Goal: Task Accomplishment & Management: Use online tool/utility

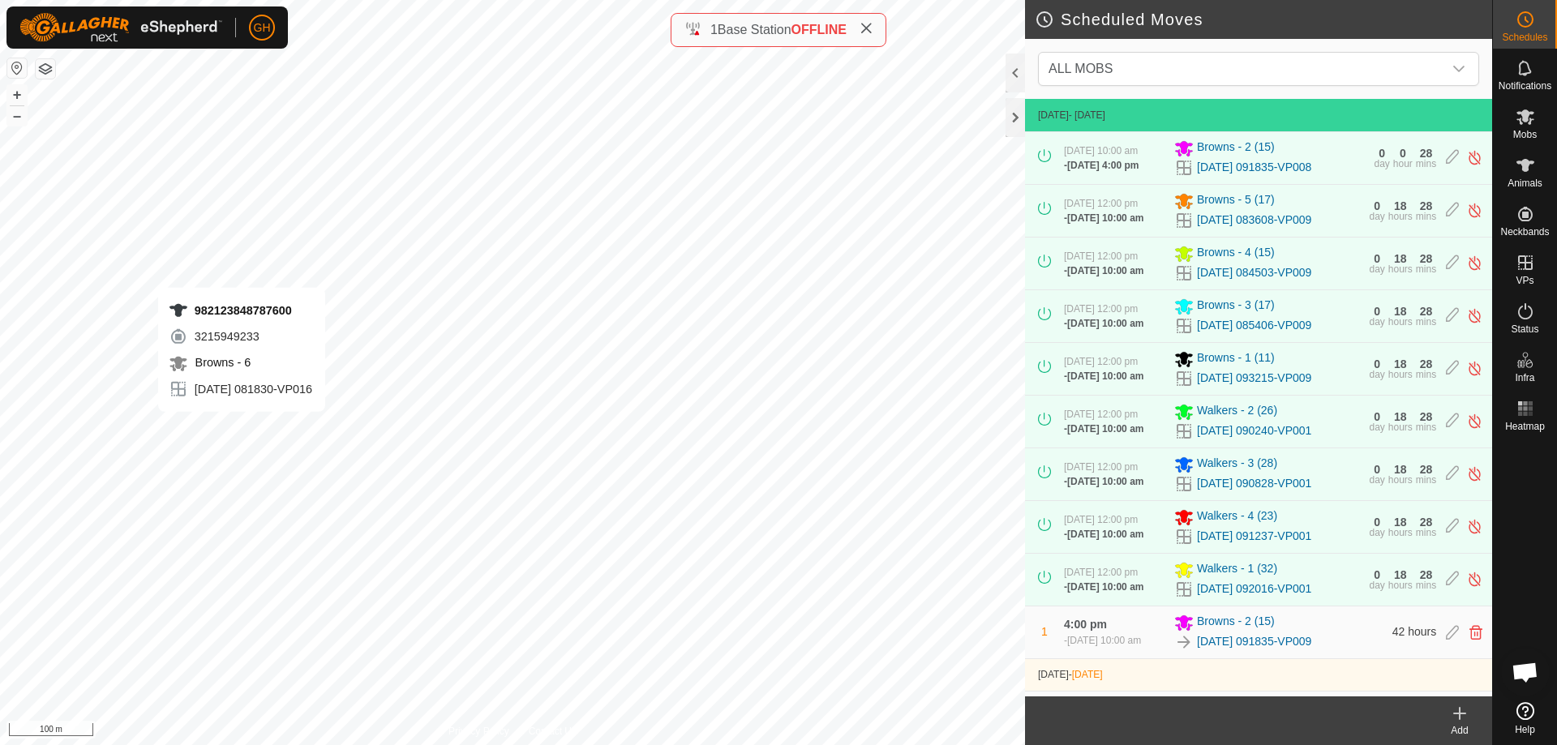
scroll to position [465, 0]
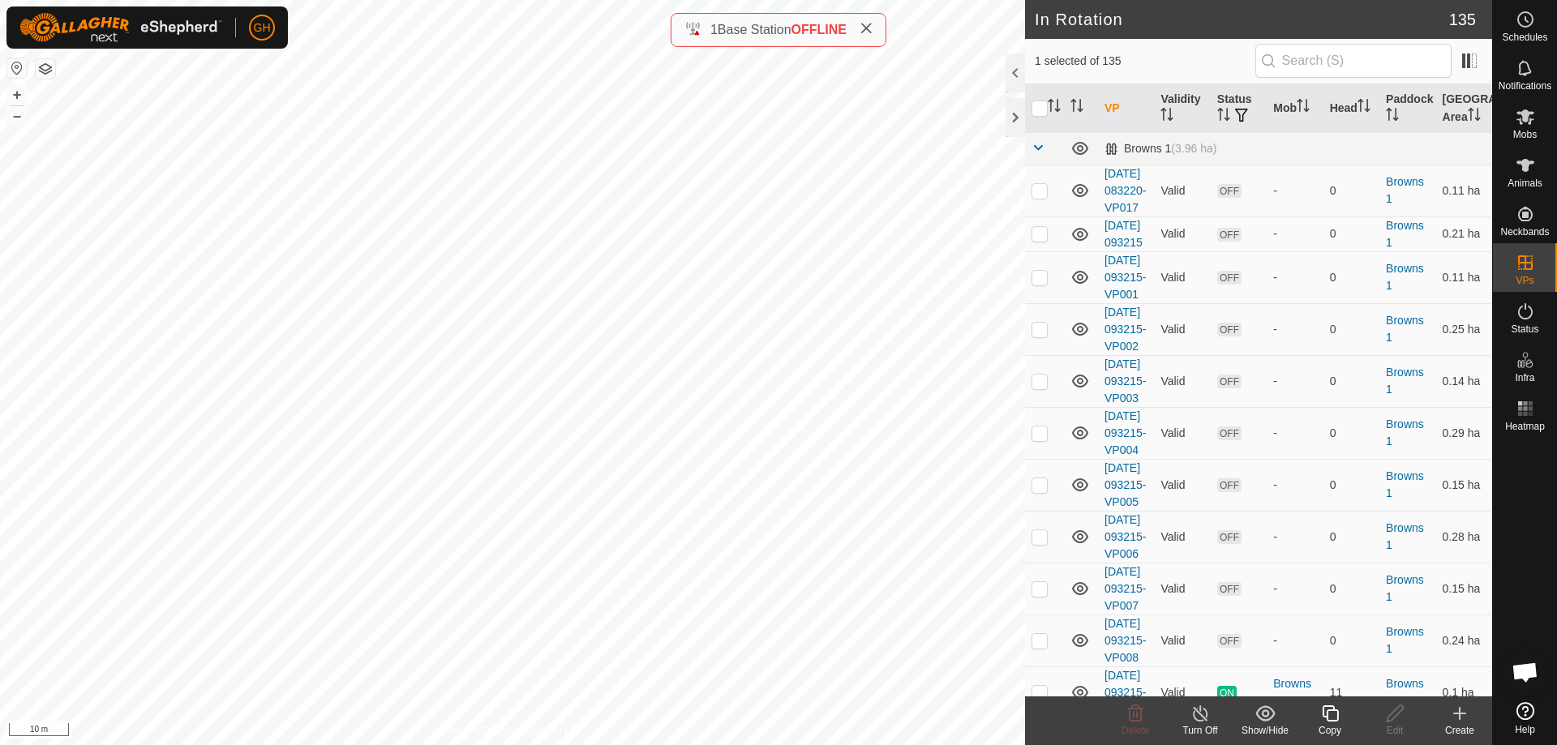
click at [1327, 719] on icon at bounding box center [1329, 713] width 16 height 16
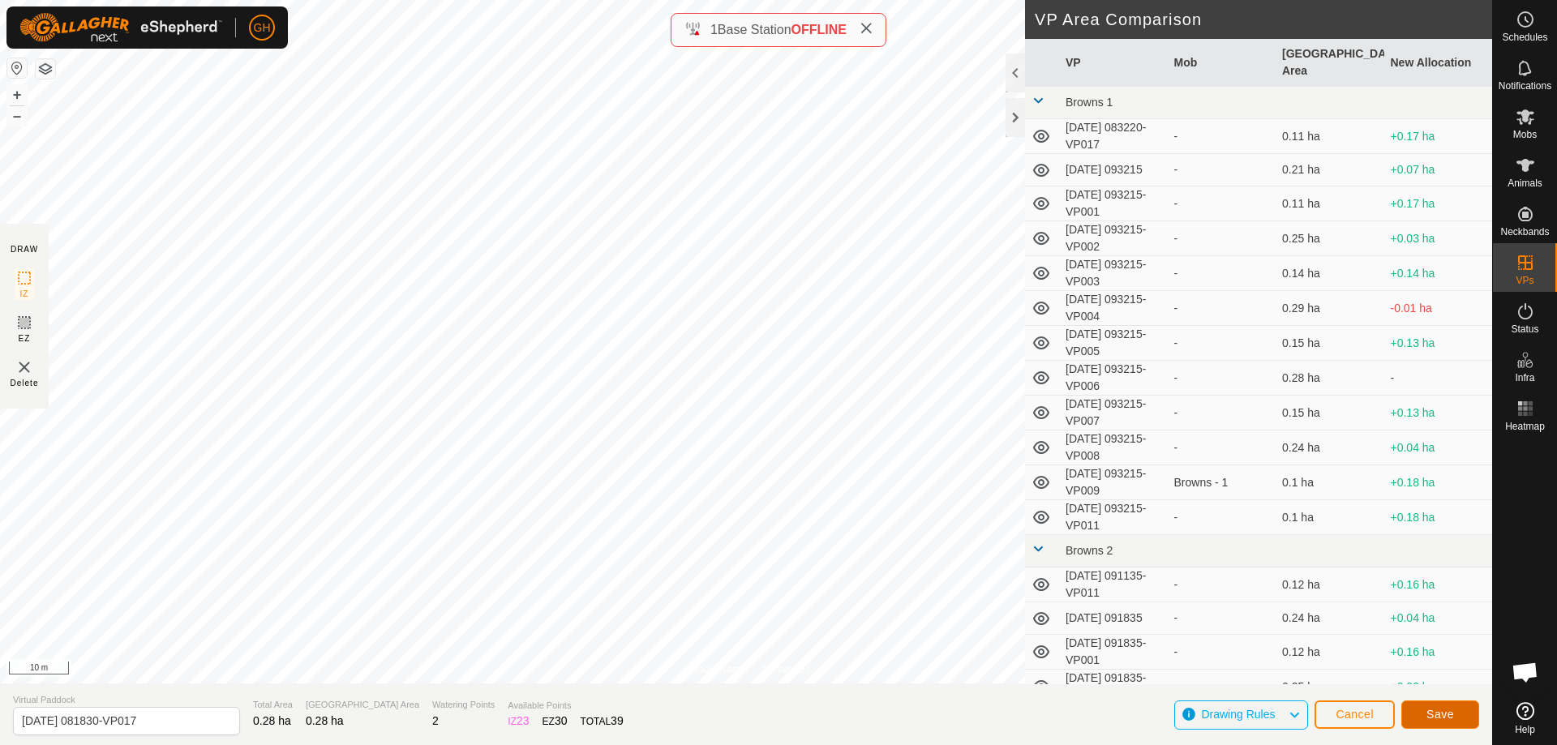
click at [1451, 715] on span "Save" at bounding box center [1440, 714] width 28 height 13
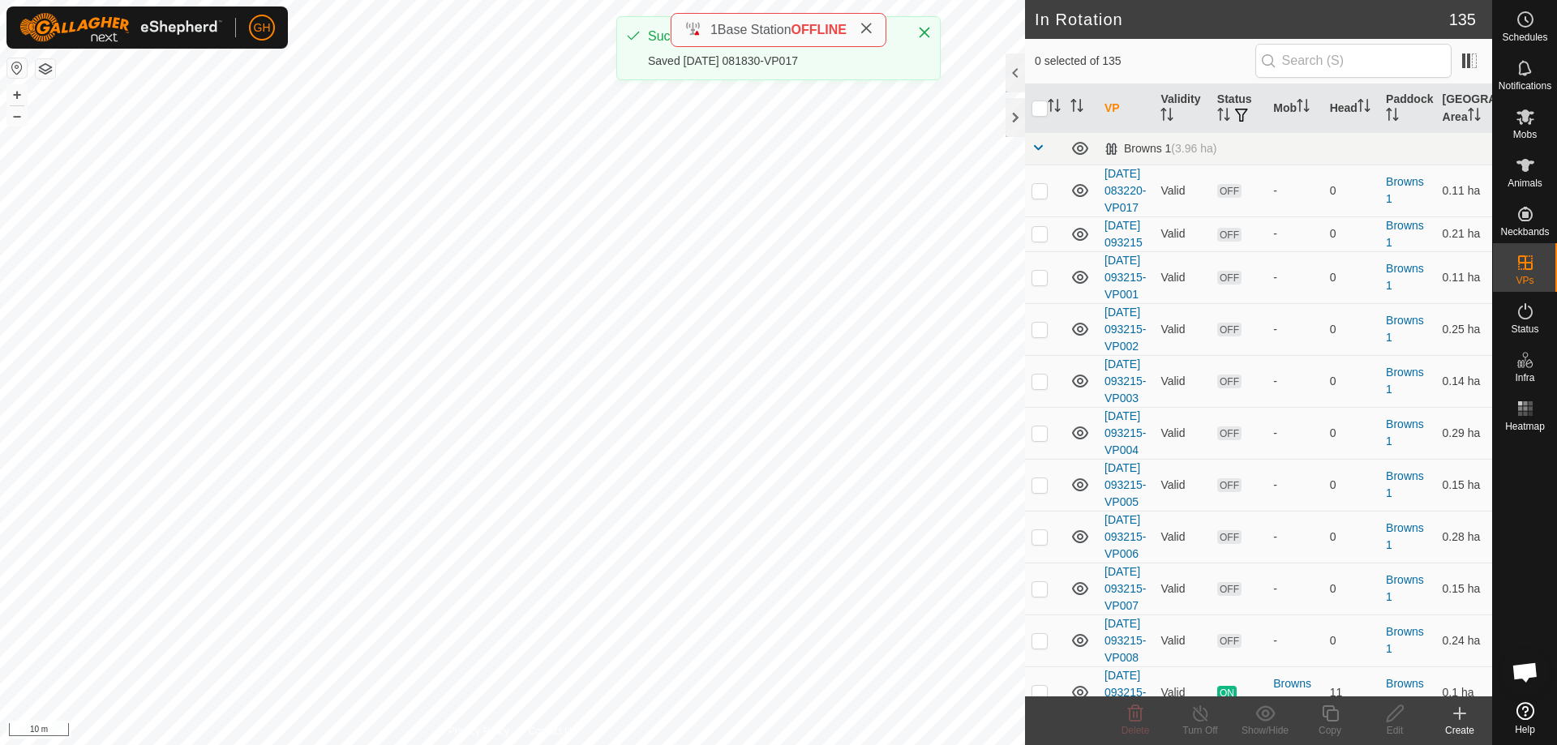
click at [1520, 122] on icon at bounding box center [1525, 116] width 18 height 15
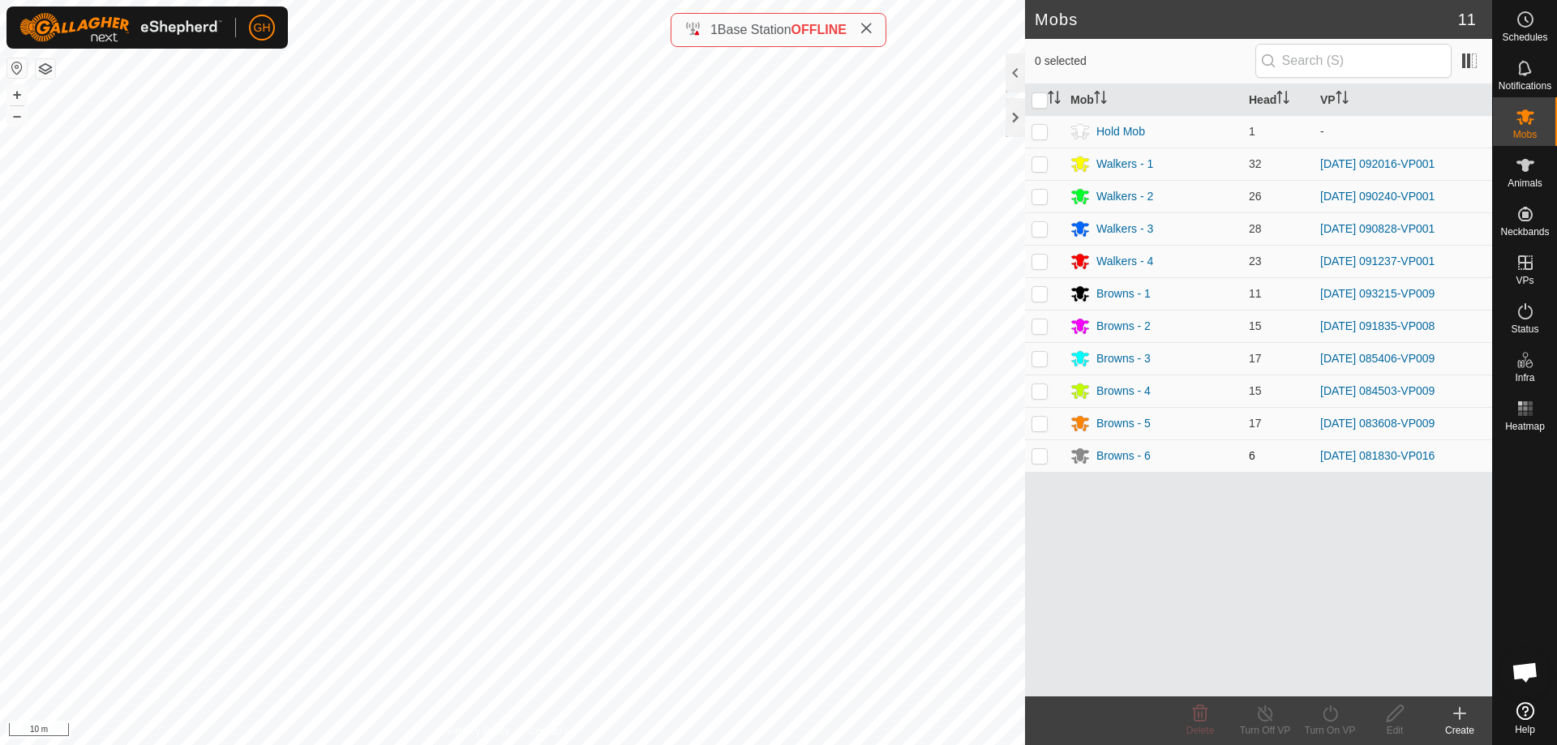
click at [1035, 456] on p-checkbox at bounding box center [1039, 455] width 16 height 13
checkbox input "true"
click at [1333, 723] on div "Turn On VP" at bounding box center [1329, 730] width 65 height 15
click at [1308, 657] on link "Later" at bounding box center [1378, 643] width 161 height 32
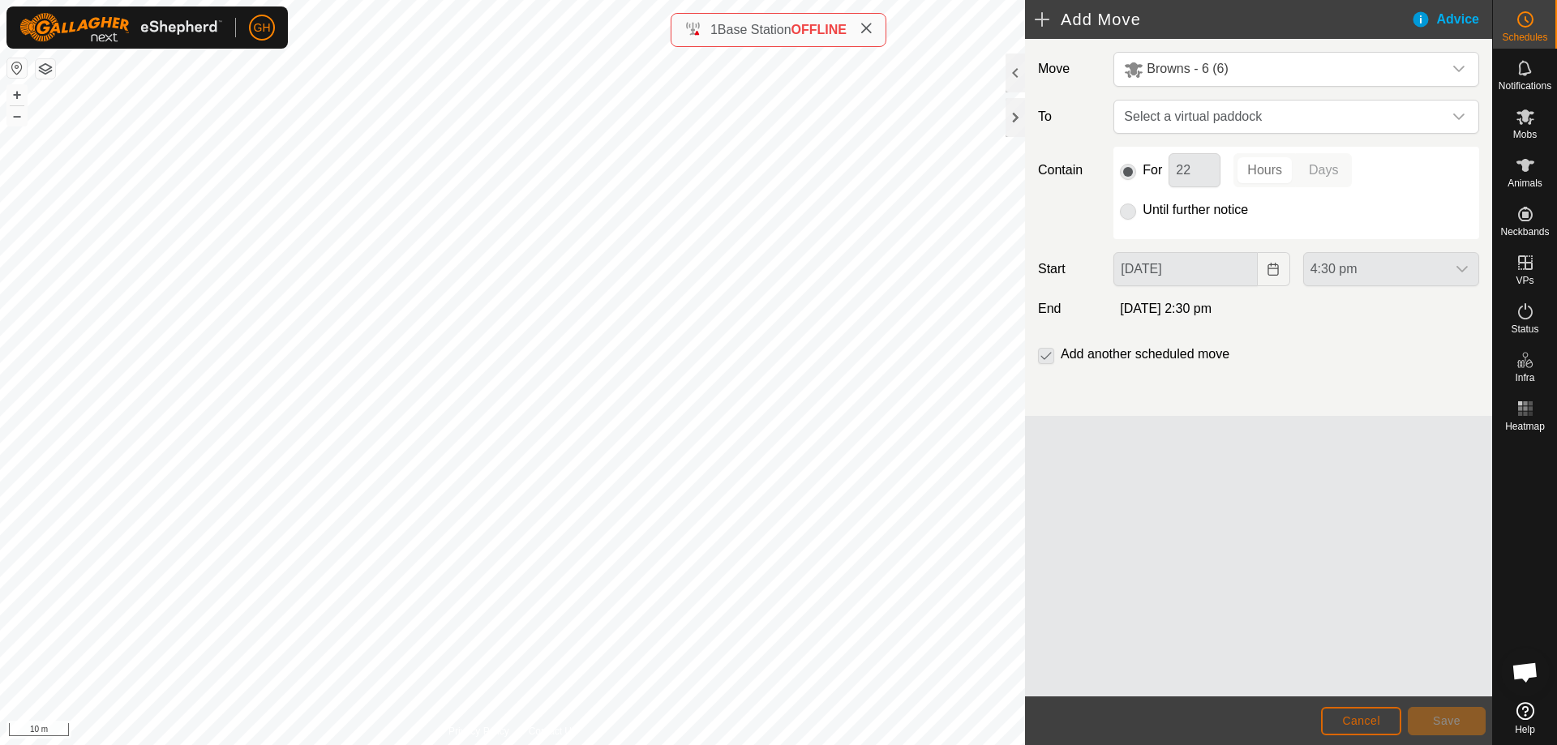
click at [1358, 709] on button "Cancel" at bounding box center [1361, 721] width 80 height 28
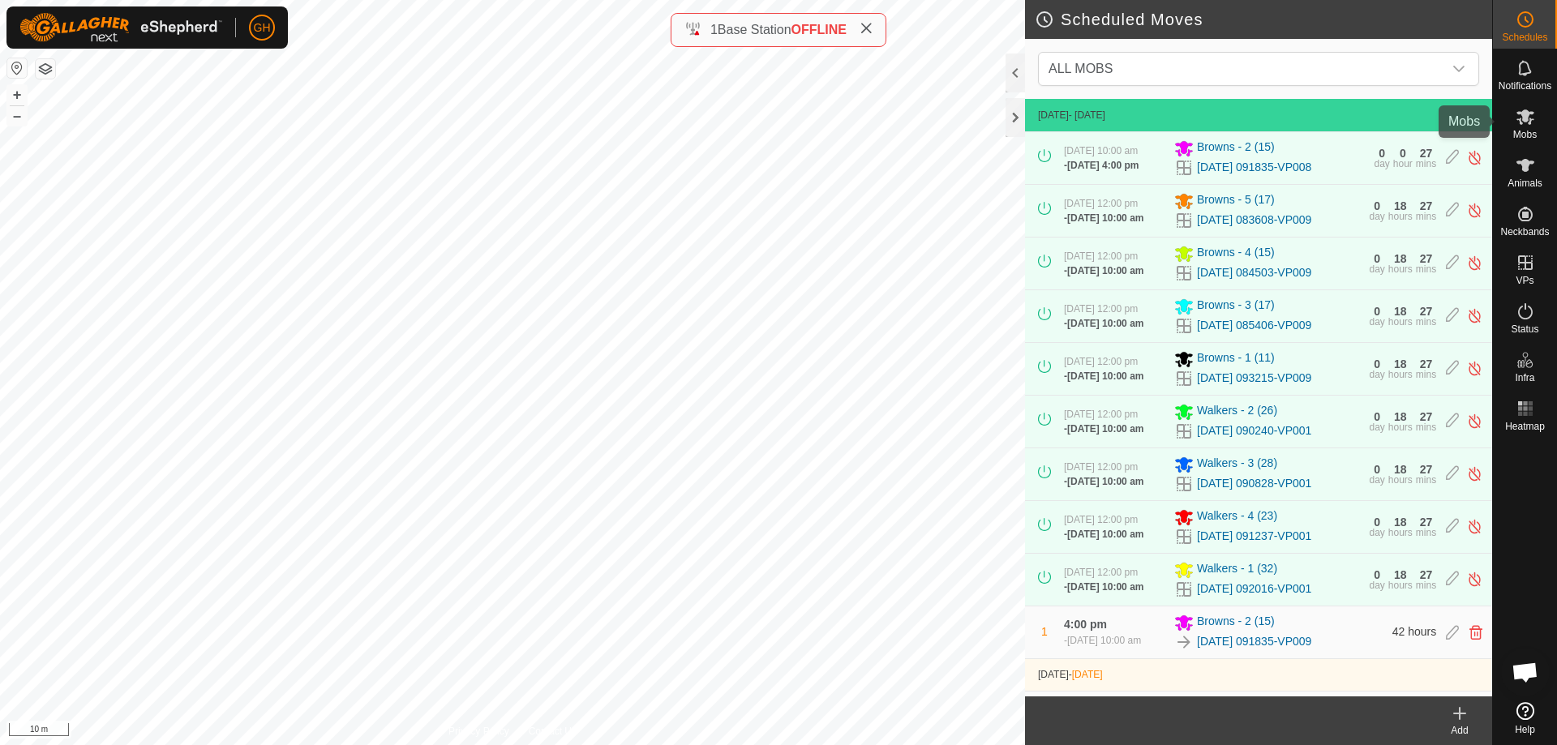
click at [1543, 116] on div "Mobs" at bounding box center [1525, 121] width 64 height 49
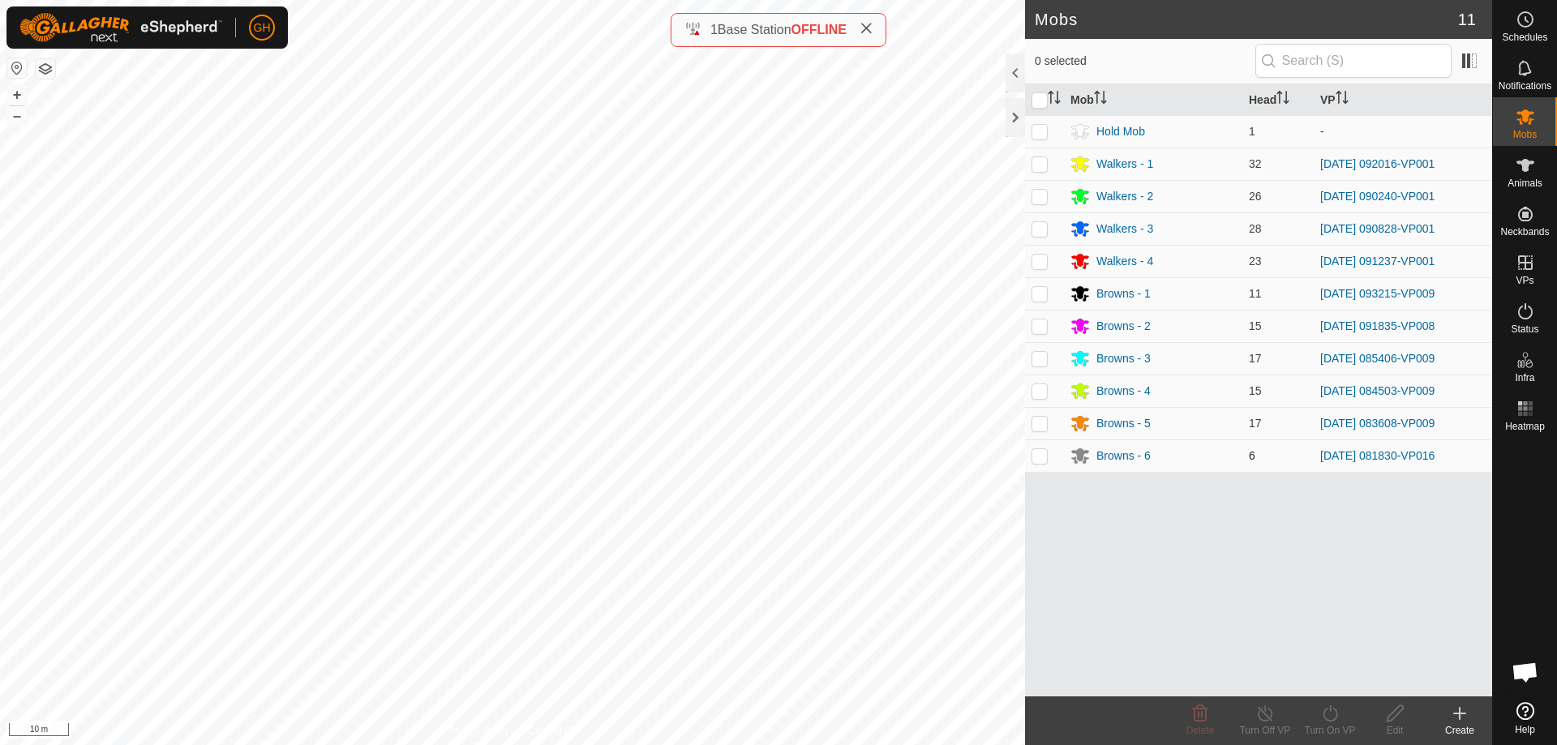
click at [1035, 456] on p-checkbox at bounding box center [1039, 455] width 16 height 13
checkbox input "true"
click at [1328, 710] on icon at bounding box center [1330, 713] width 20 height 19
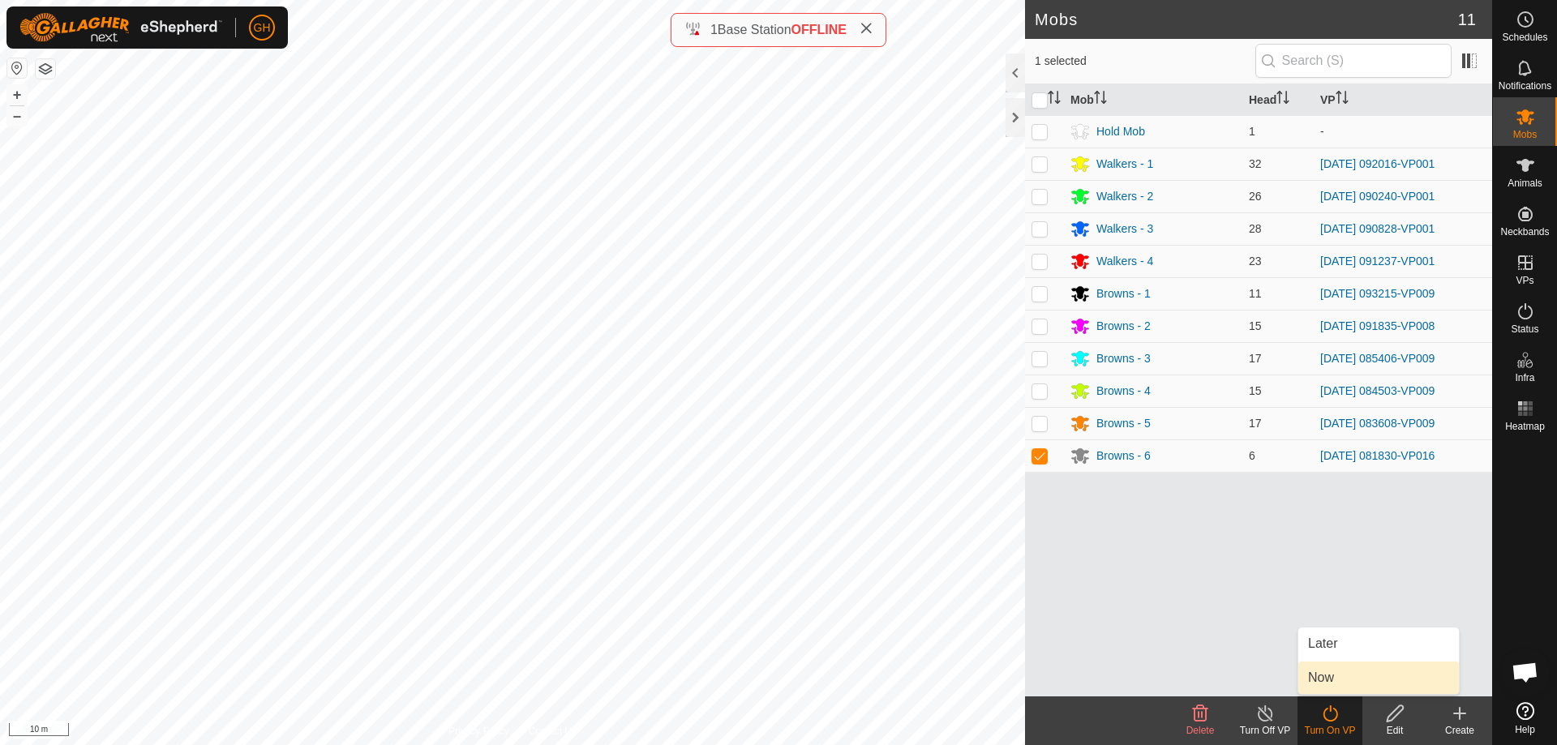
click at [1321, 680] on link "Now" at bounding box center [1378, 678] width 161 height 32
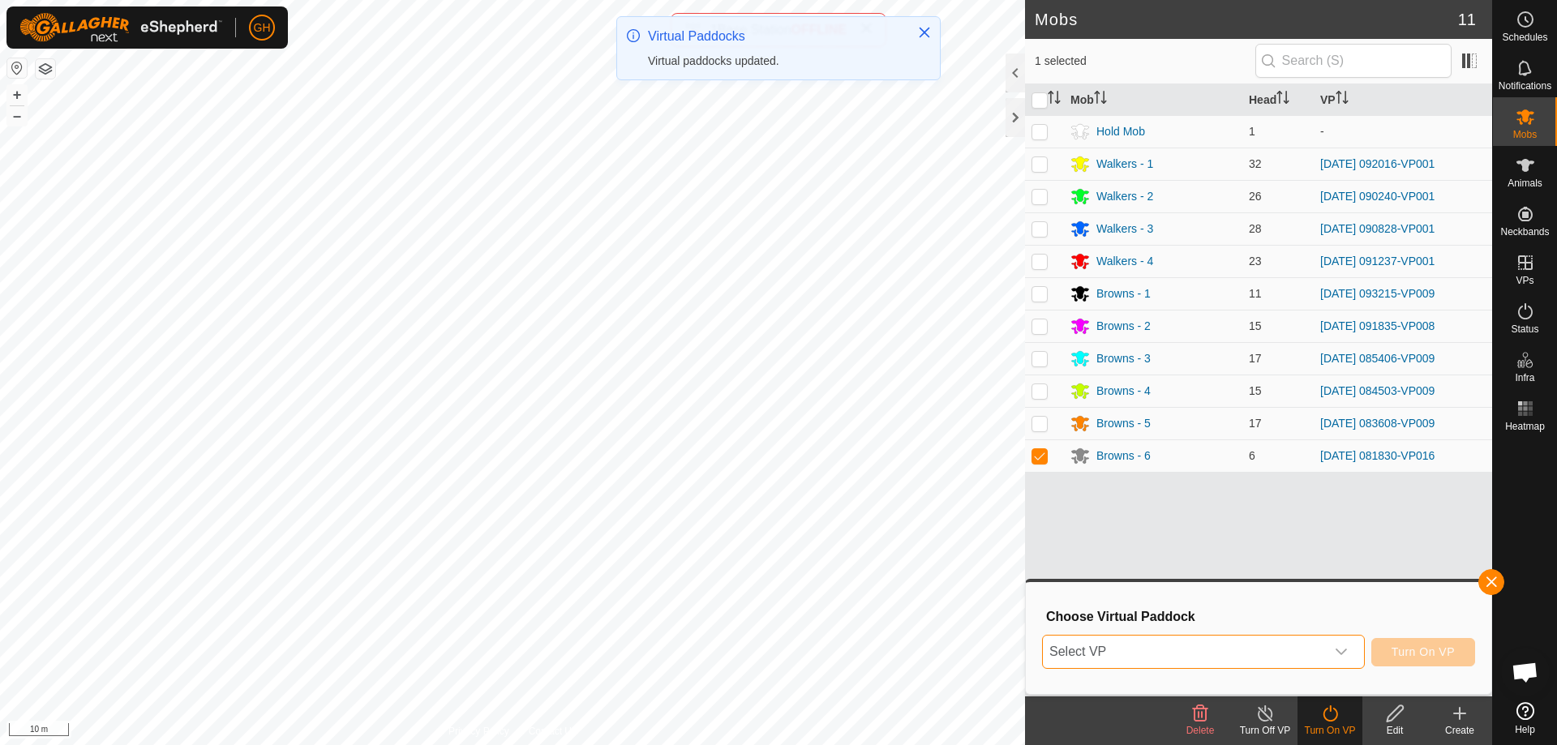
click at [1296, 651] on span "Select VP" at bounding box center [1184, 652] width 282 height 32
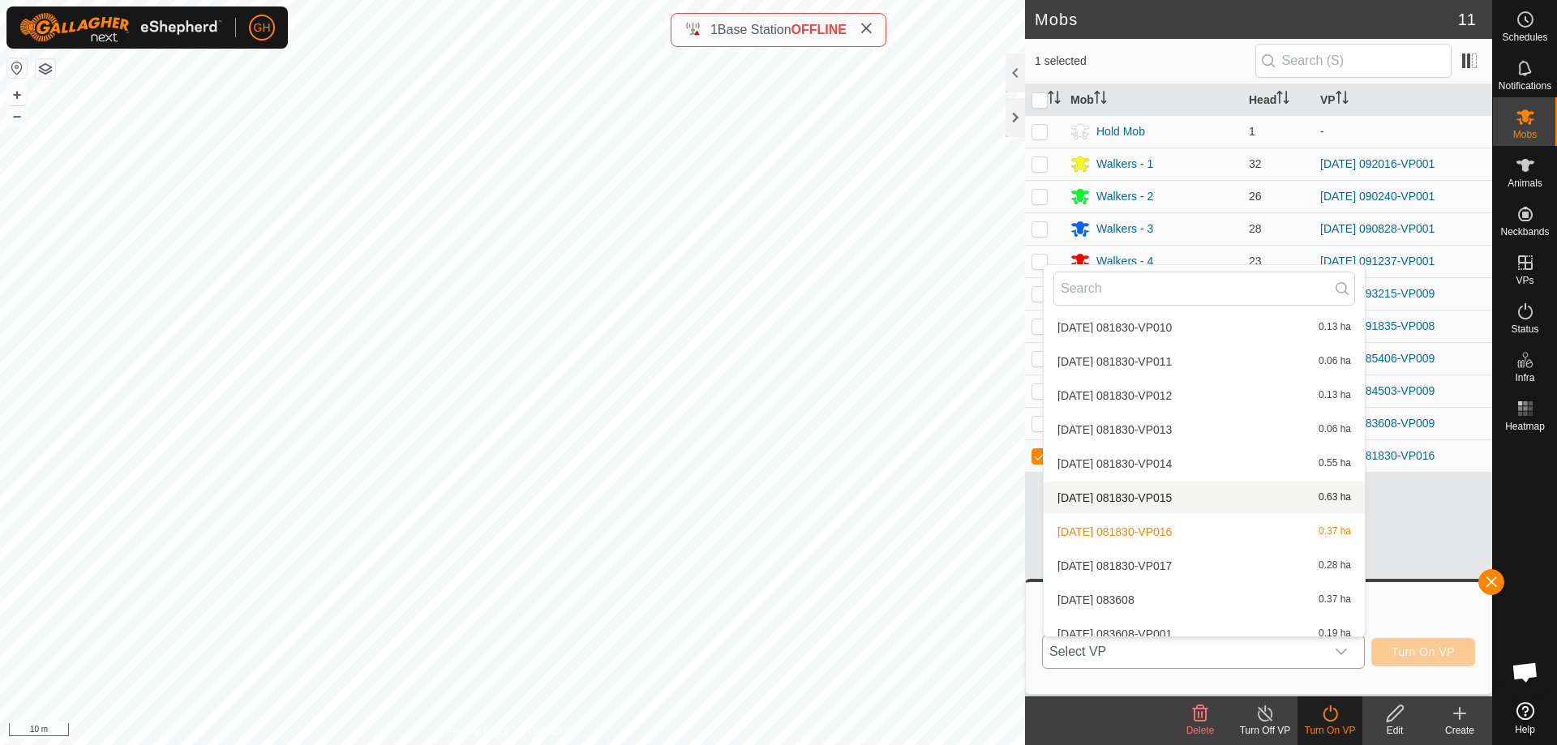
scroll to position [2531, 0]
click at [1182, 498] on li "[DATE] 081830-VP017 0.28 ha" at bounding box center [1203, 503] width 321 height 32
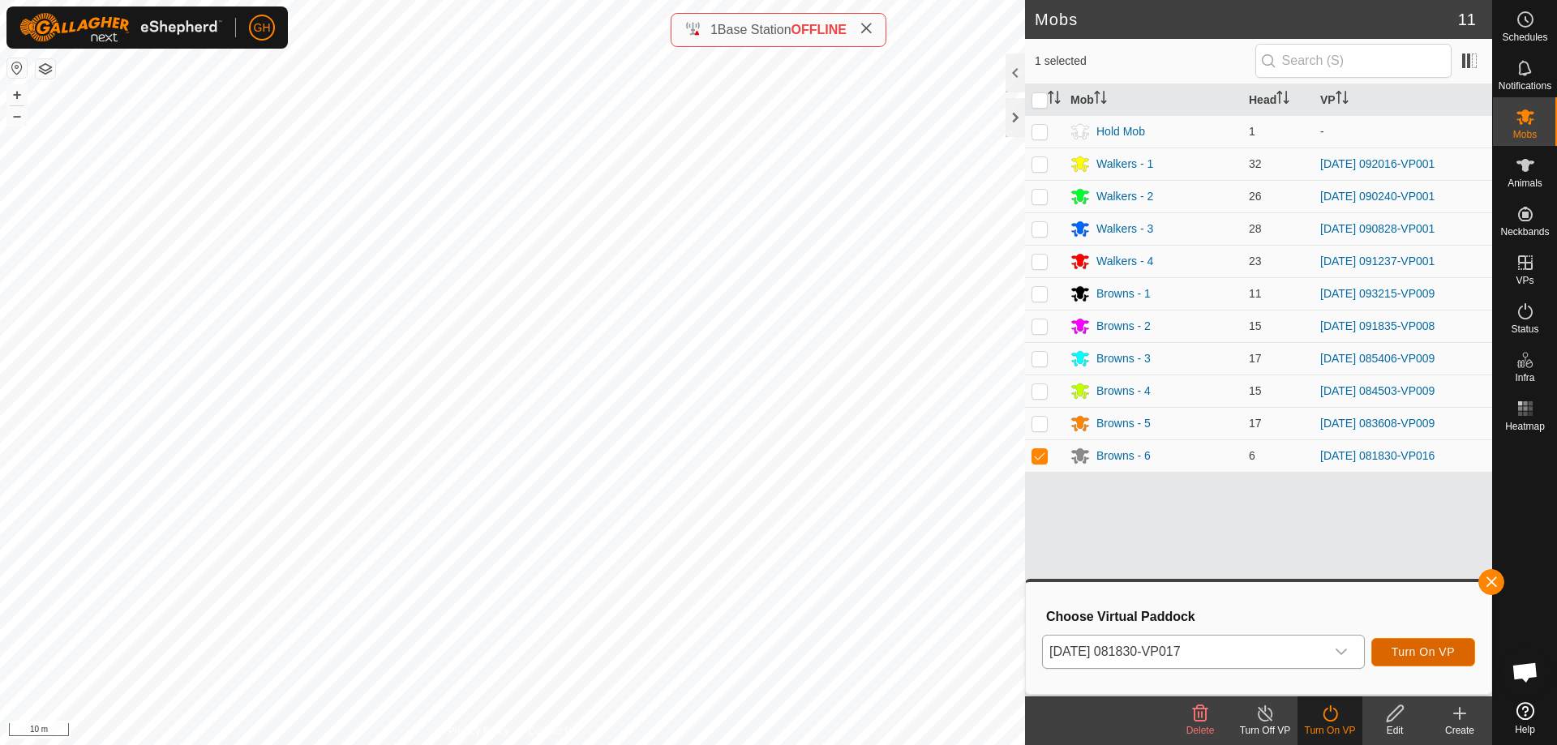
click at [1431, 657] on span "Turn On VP" at bounding box center [1422, 651] width 63 height 13
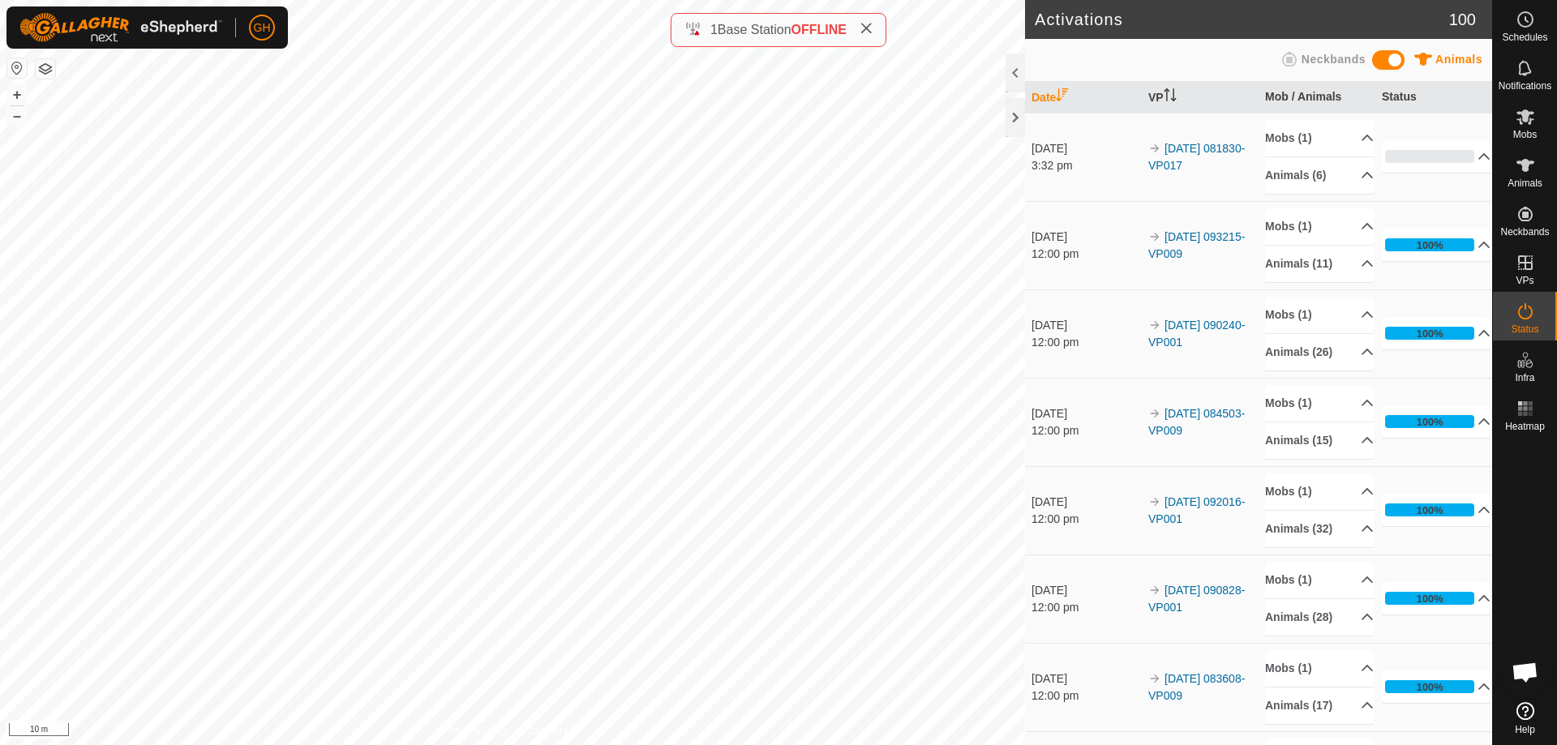
click at [1527, 666] on span "Open chat" at bounding box center [1524, 673] width 27 height 23
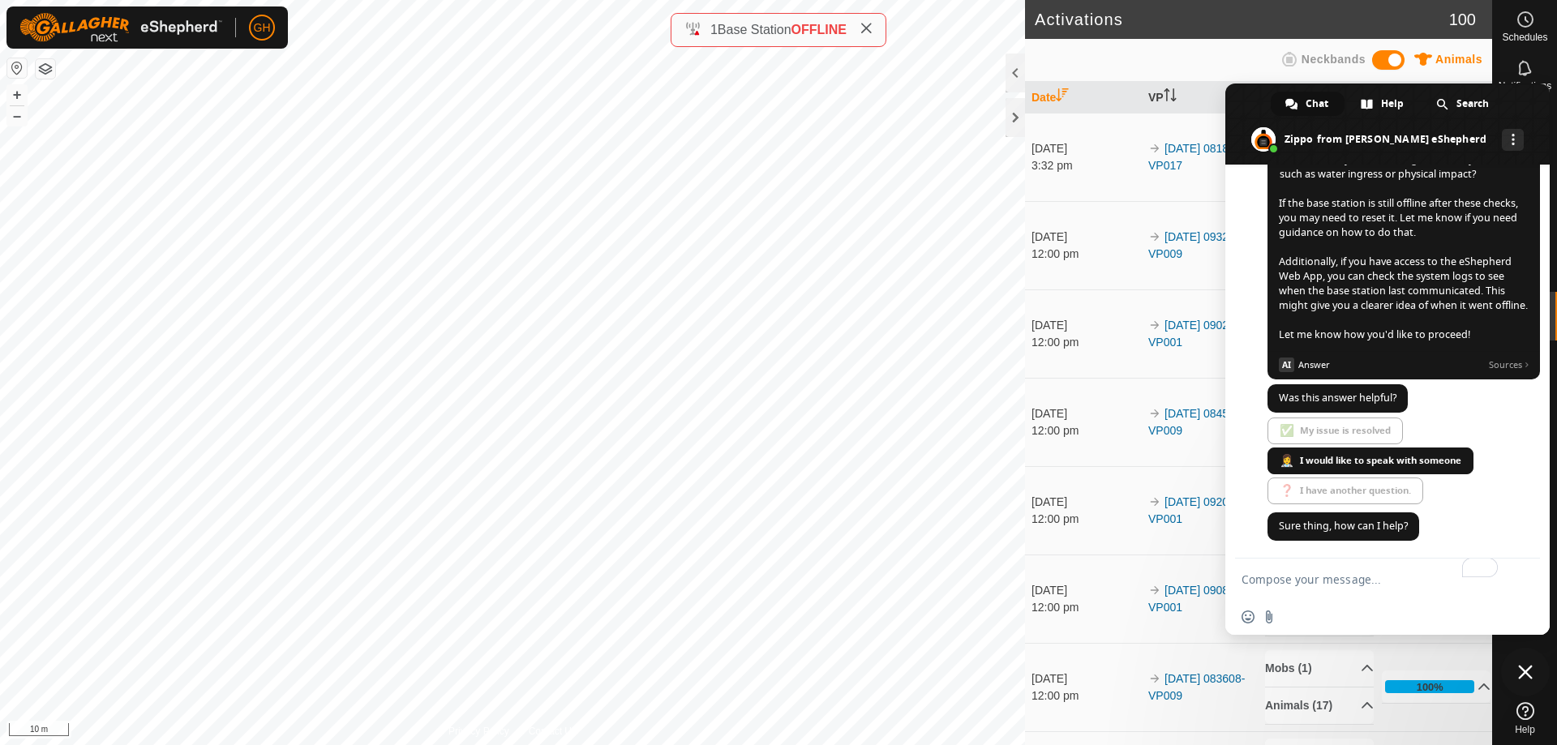
scroll to position [367, 0]
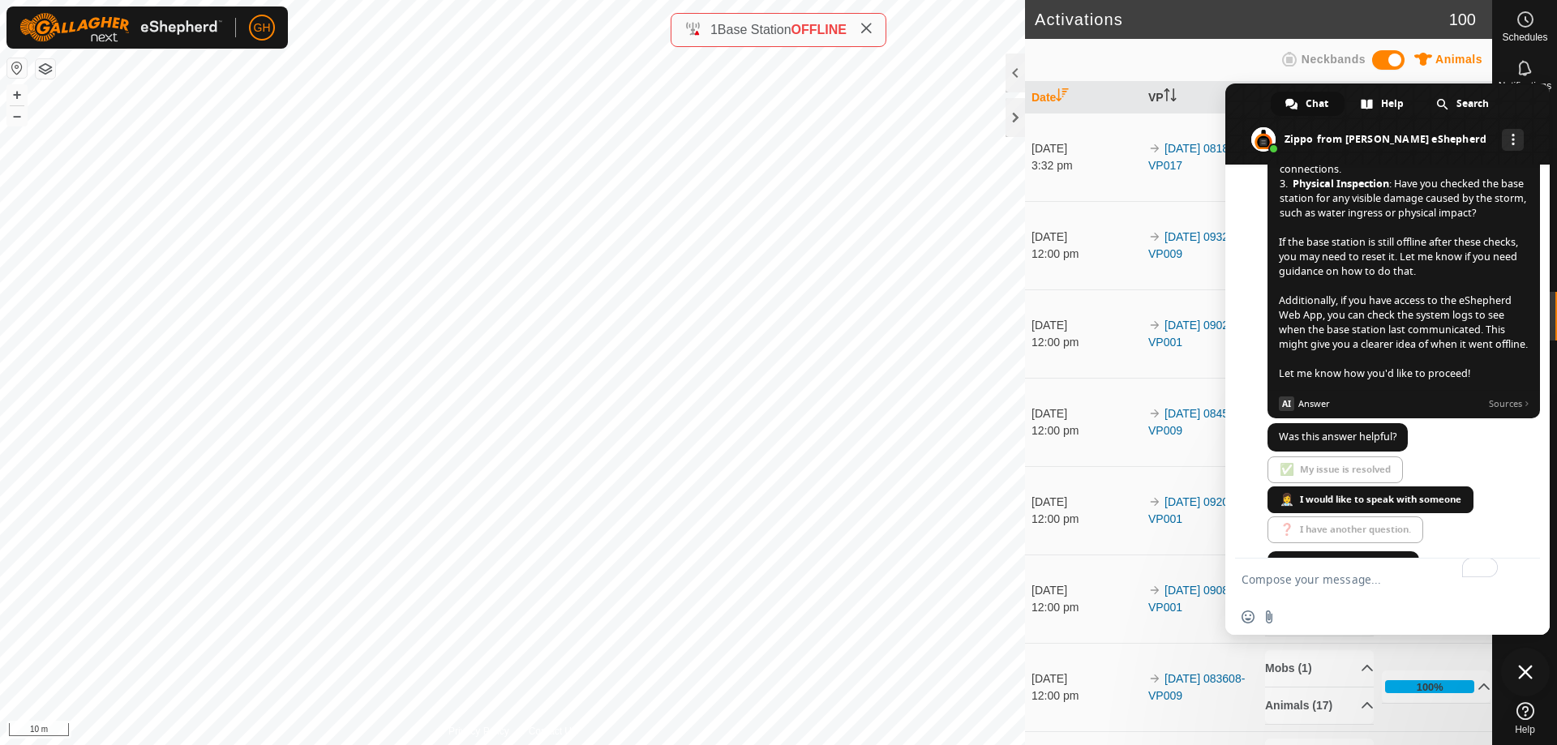
click at [1416, 380] on span "A thunderstorm could indeed have affected your base station, as severe weather …" at bounding box center [1403, 191] width 250 height 379
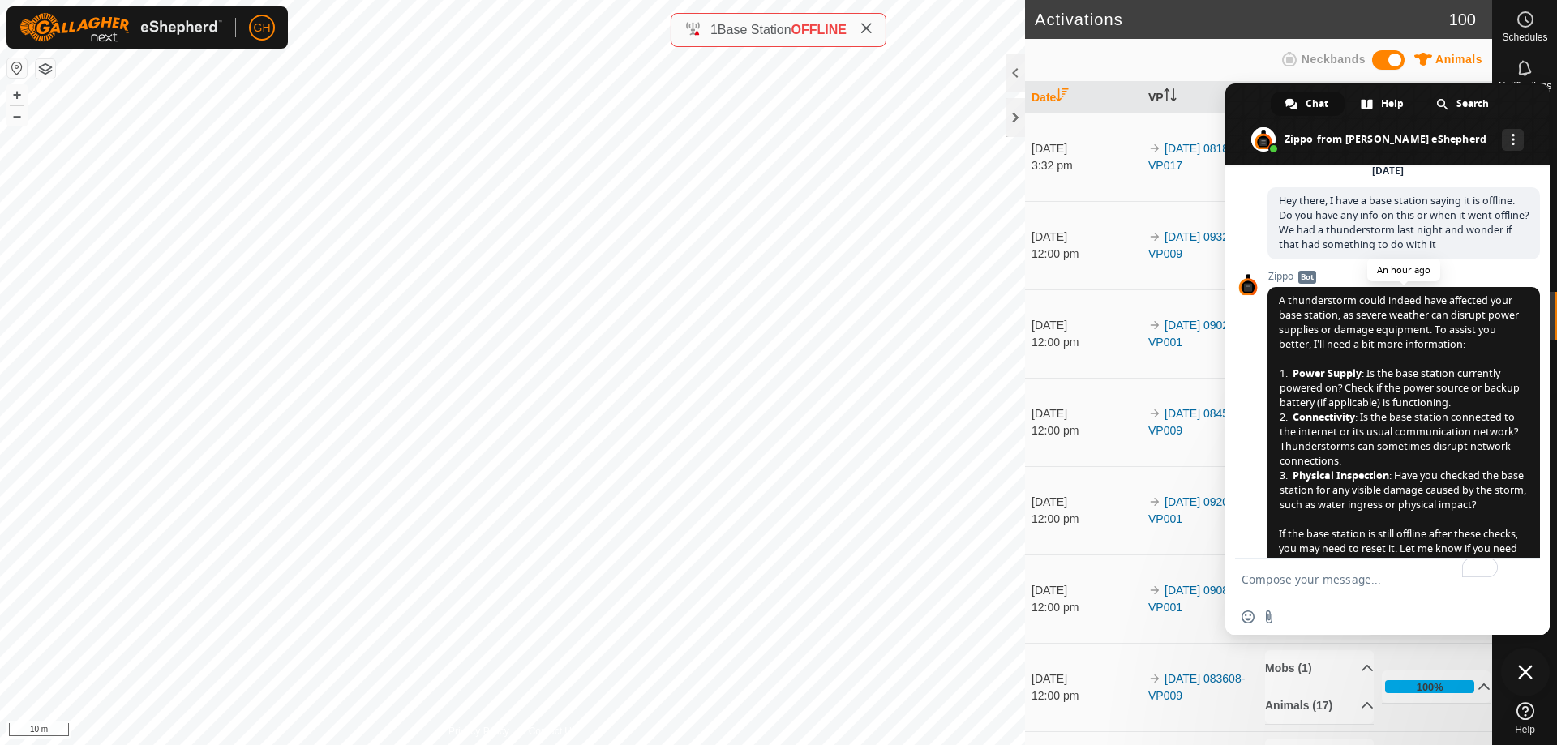
scroll to position [0, 0]
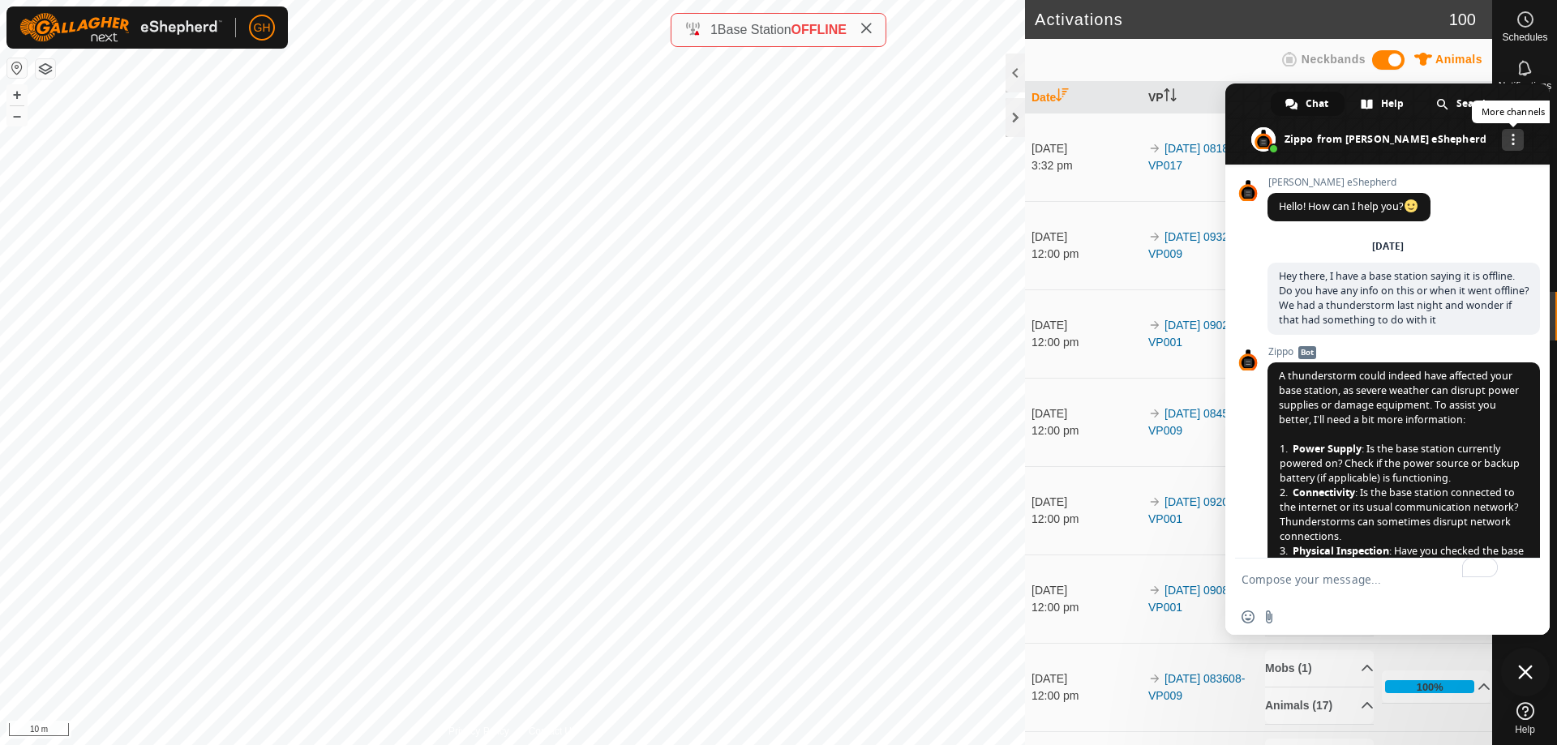
click at [1501, 137] on link "More channels" at bounding box center [1512, 140] width 22 height 22
click at [1501, 137] on link at bounding box center [1512, 140] width 22 height 22
click at [1320, 135] on span at bounding box center [1387, 124] width 324 height 81
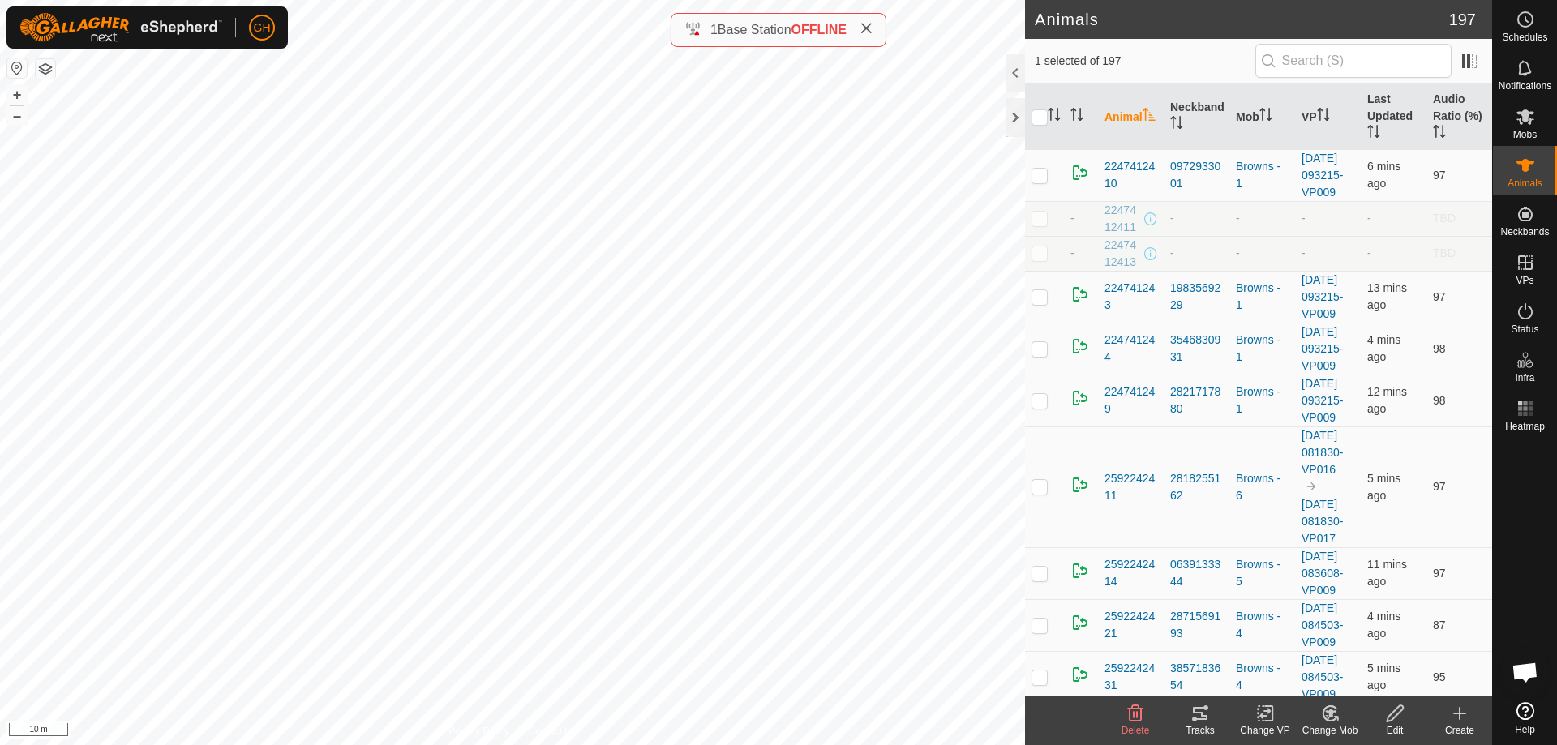
click at [1198, 715] on icon at bounding box center [1199, 713] width 19 height 19
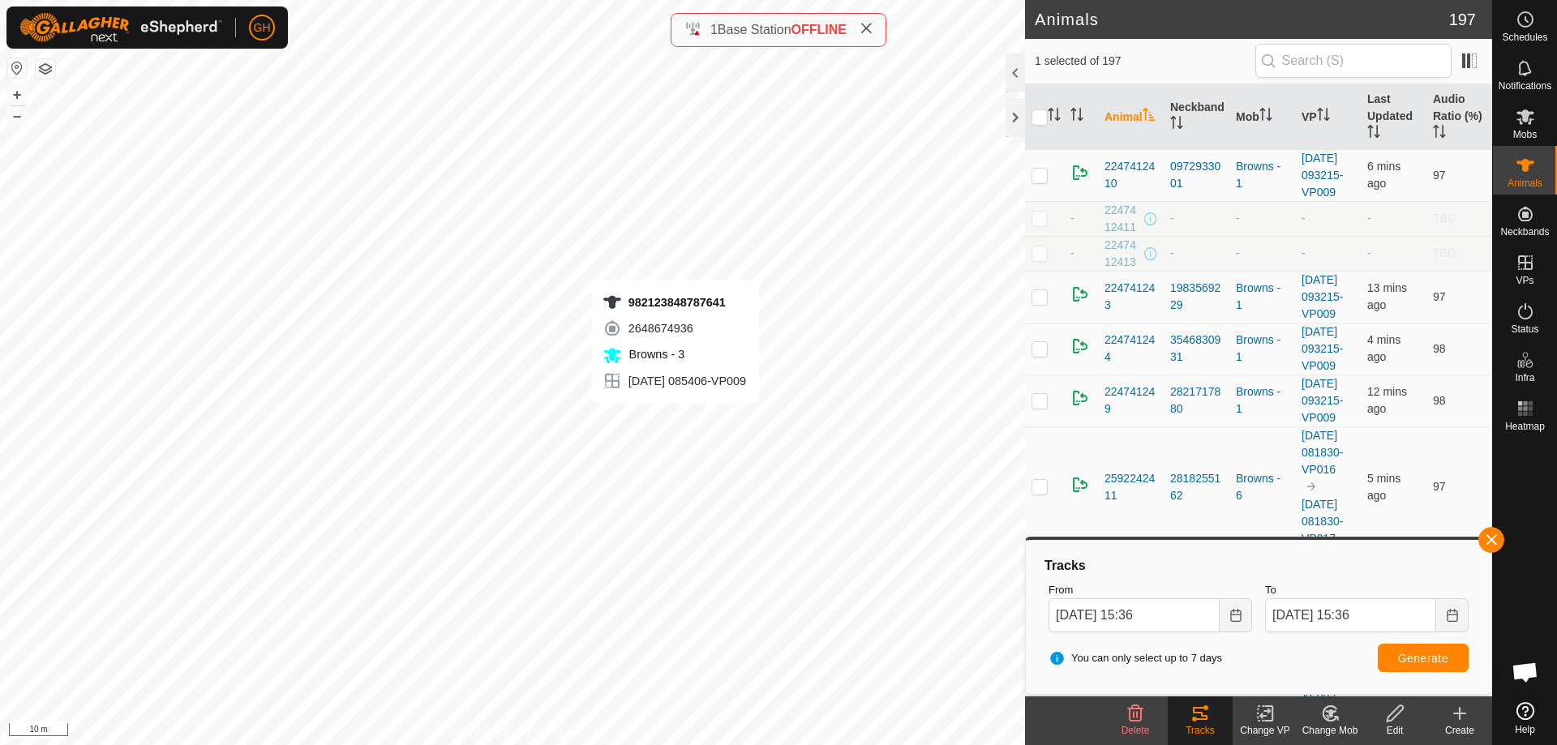
checkbox input "false"
checkbox input "true"
click at [1424, 662] on span "Generate" at bounding box center [1423, 658] width 50 height 13
checkbox input "true"
checkbox input "false"
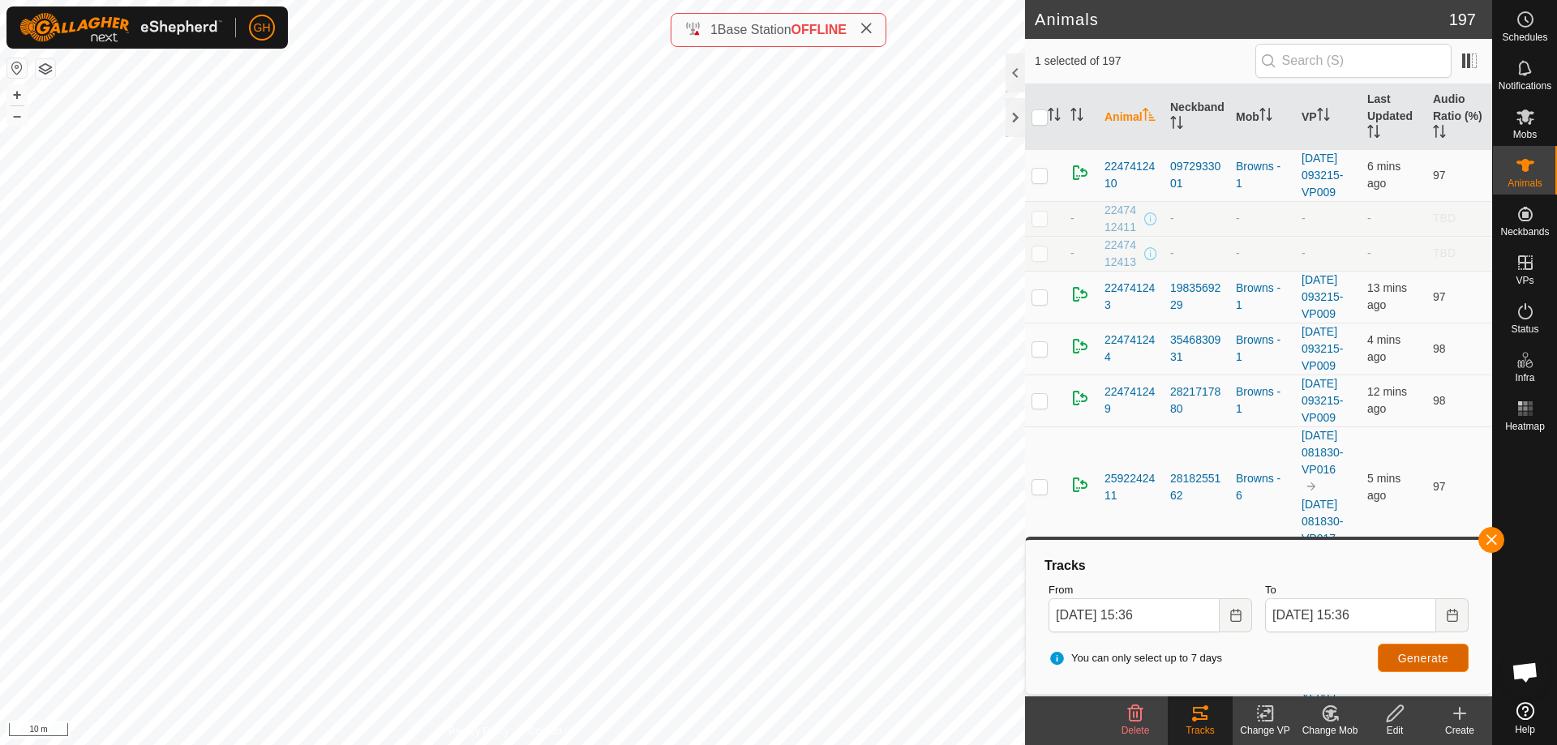
click at [1429, 662] on span "Generate" at bounding box center [1423, 658] width 50 height 13
